Goal: Task Accomplishment & Management: Use online tool/utility

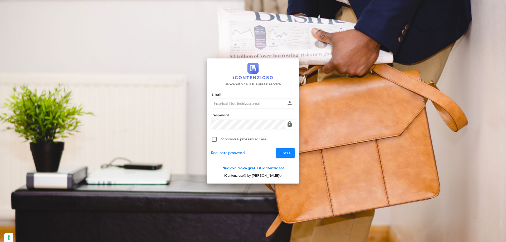
type input "[EMAIL_ADDRESS][DOMAIN_NAME]"
click at [287, 153] on span "Entra" at bounding box center [285, 153] width 11 height 4
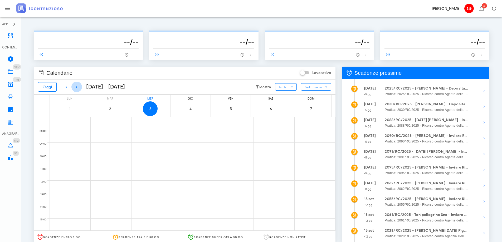
click at [77, 90] on button "button" at bounding box center [76, 87] width 11 height 11
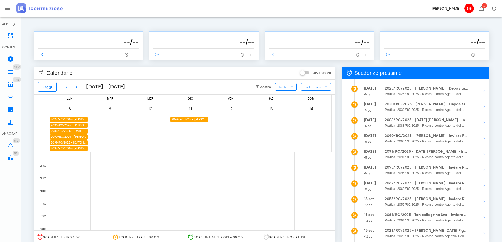
click at [79, 118] on div "2025/RC/2025 - Antonia Lorefice - Deposita la Costituzione in Giudizio" at bounding box center [69, 119] width 38 height 5
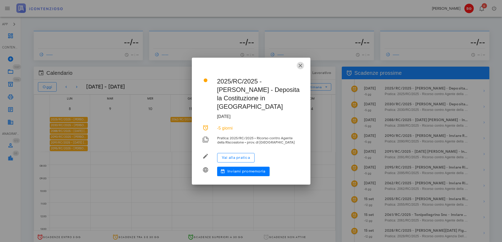
click at [298, 69] on icon "button" at bounding box center [300, 65] width 6 height 6
